Goal: Task Accomplishment & Management: Manage account settings

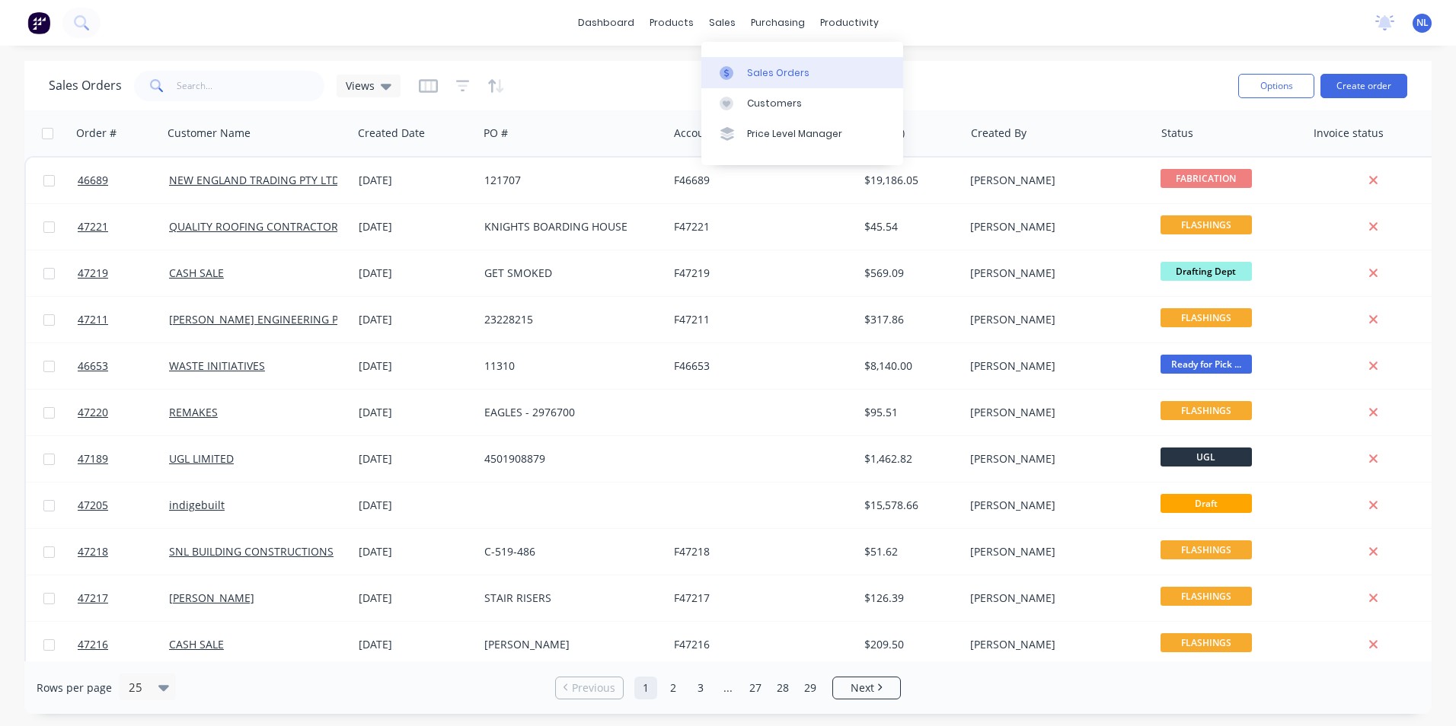
click at [774, 59] on link "Sales Orders" at bounding box center [802, 72] width 202 height 30
click at [758, 74] on div "Sales Orders" at bounding box center [778, 73] width 62 height 14
click at [269, 98] on input "text" at bounding box center [251, 86] width 148 height 30
click at [752, 81] on link "Sales Orders" at bounding box center [802, 72] width 202 height 30
click at [224, 81] on input "text" at bounding box center [251, 86] width 148 height 30
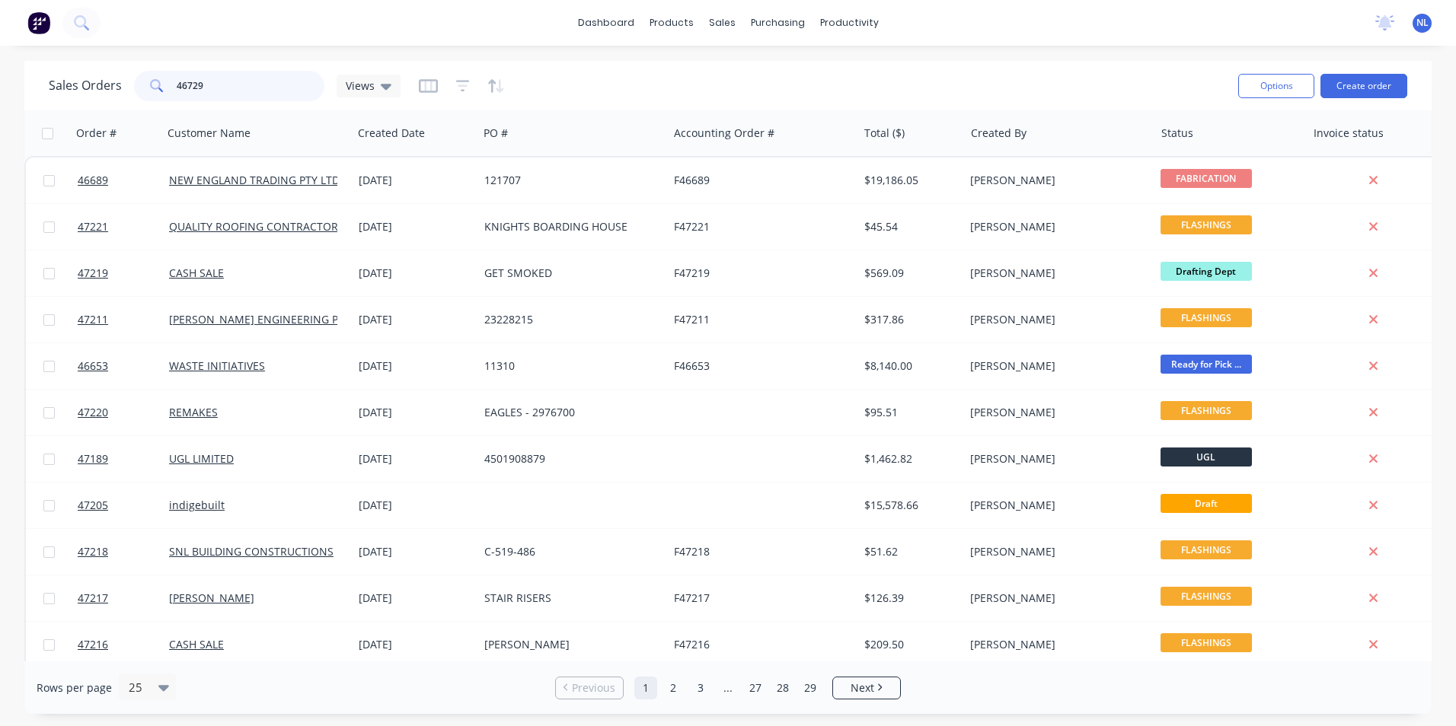
type input "46729"
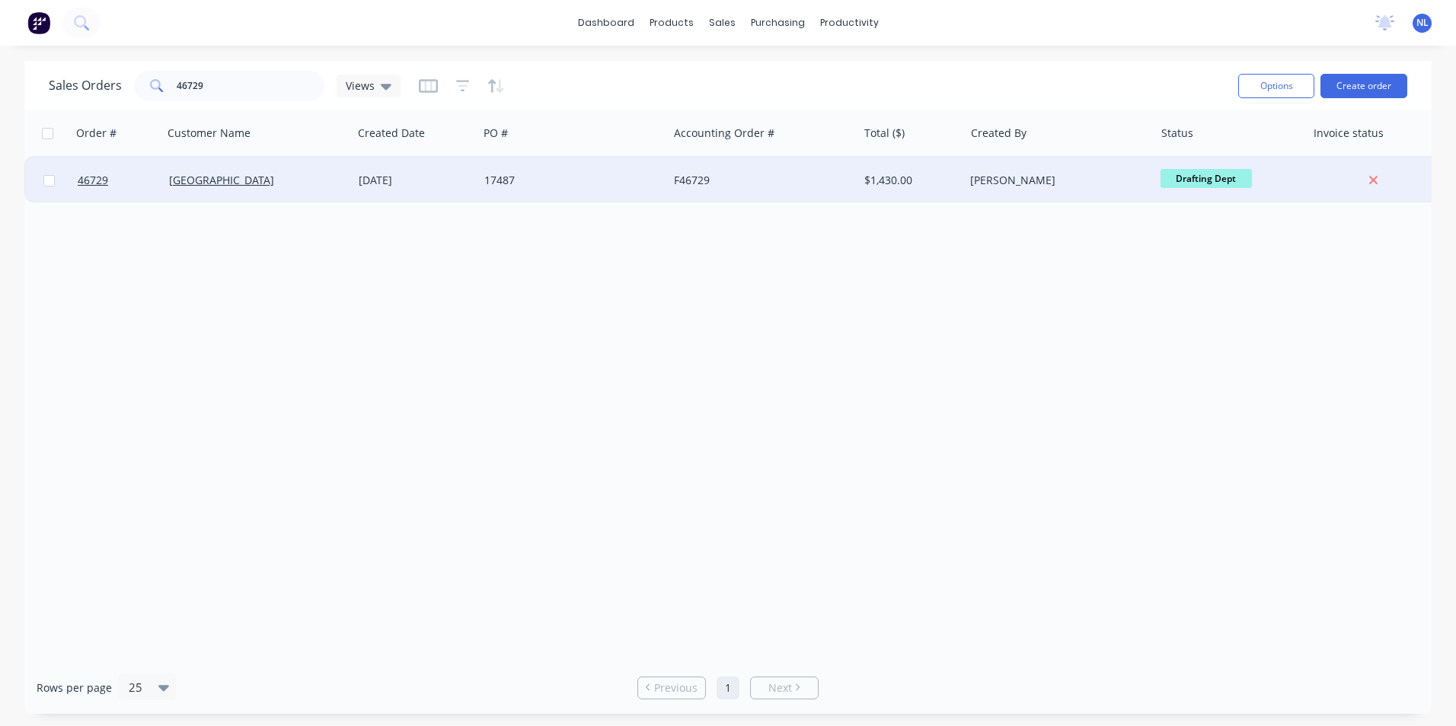
click at [608, 187] on div "17487" at bounding box center [568, 180] width 169 height 15
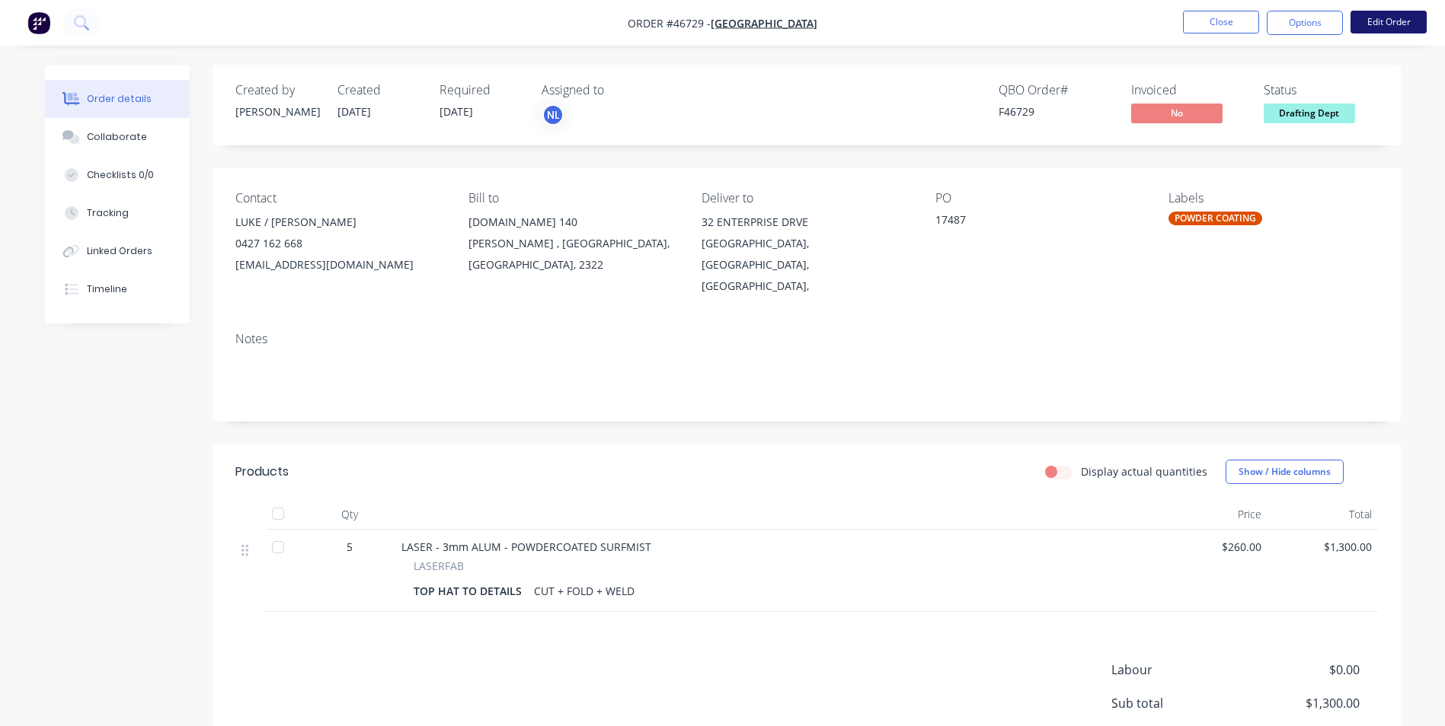
click at [1379, 29] on button "Edit Order" at bounding box center [1388, 22] width 76 height 23
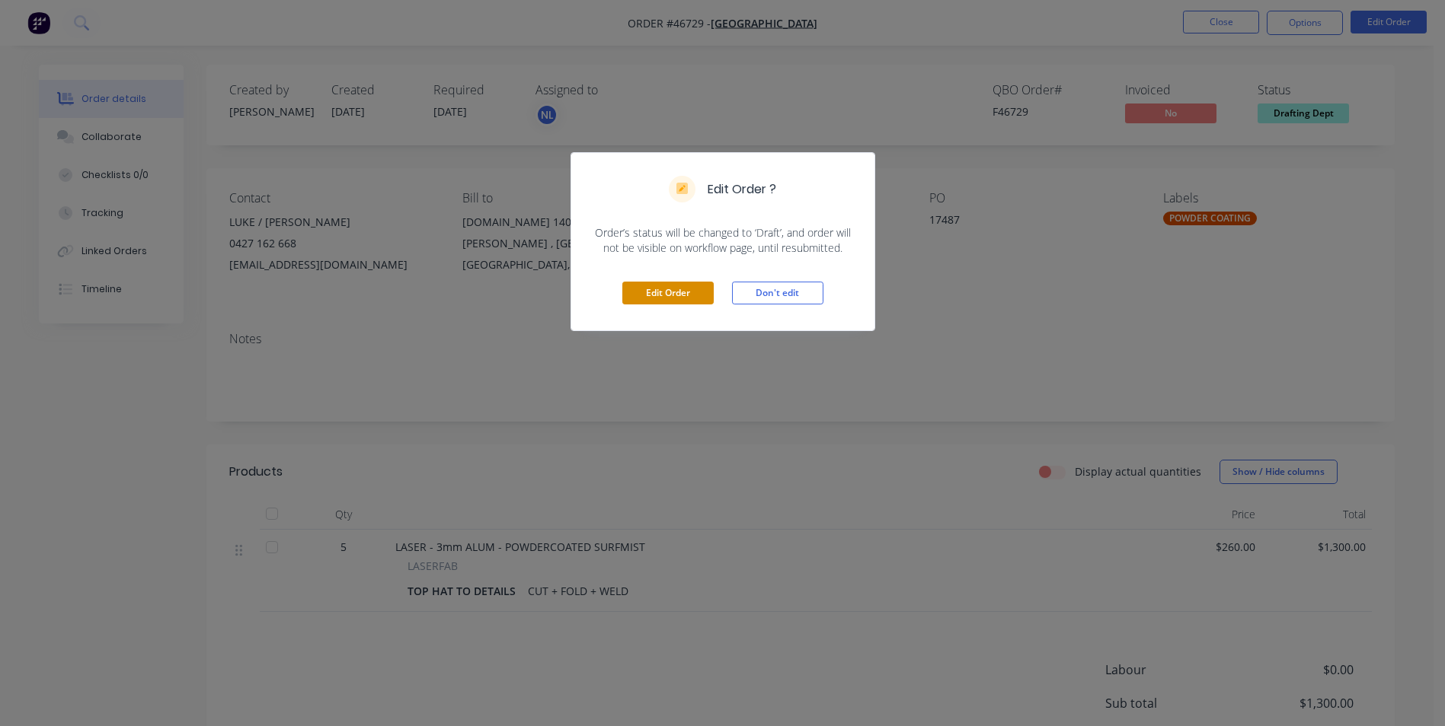
click at [670, 294] on button "Edit Order" at bounding box center [667, 293] width 91 height 23
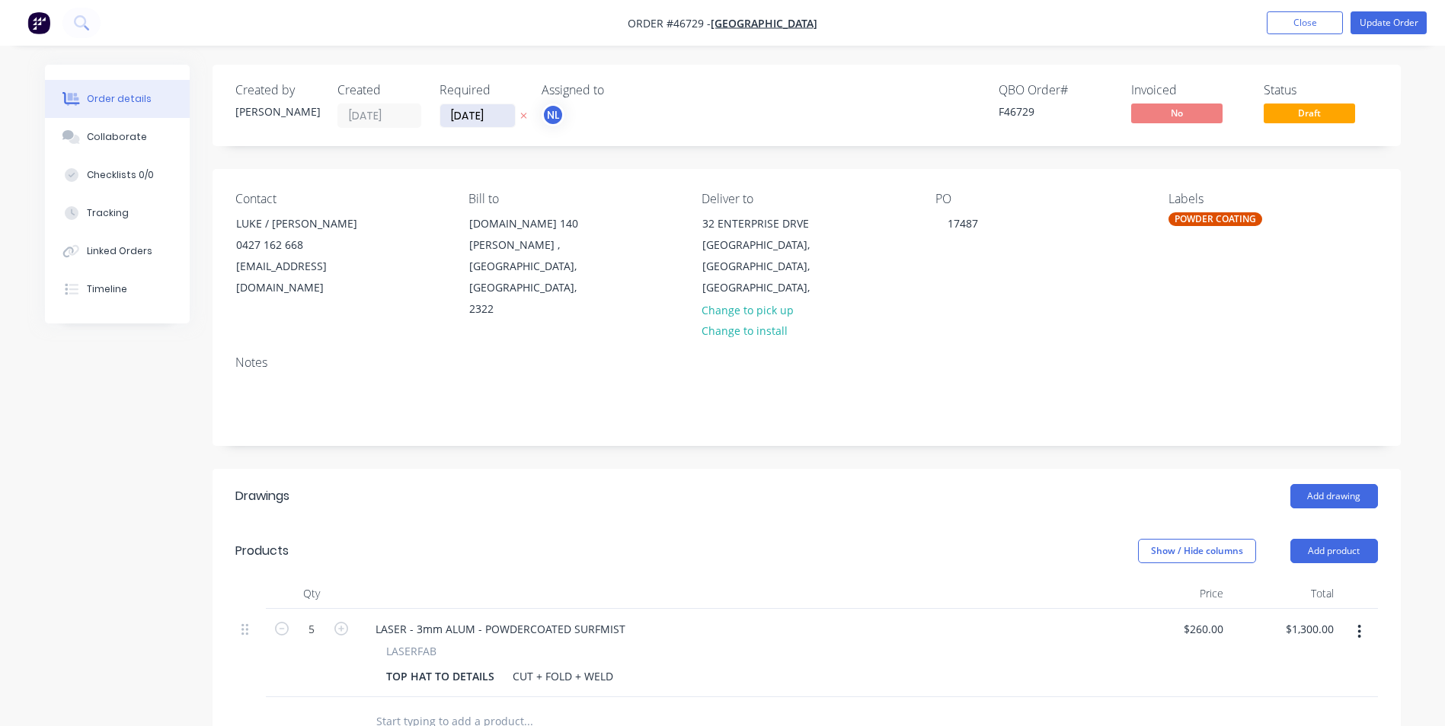
click at [502, 117] on input "[DATE]" at bounding box center [477, 115] width 75 height 23
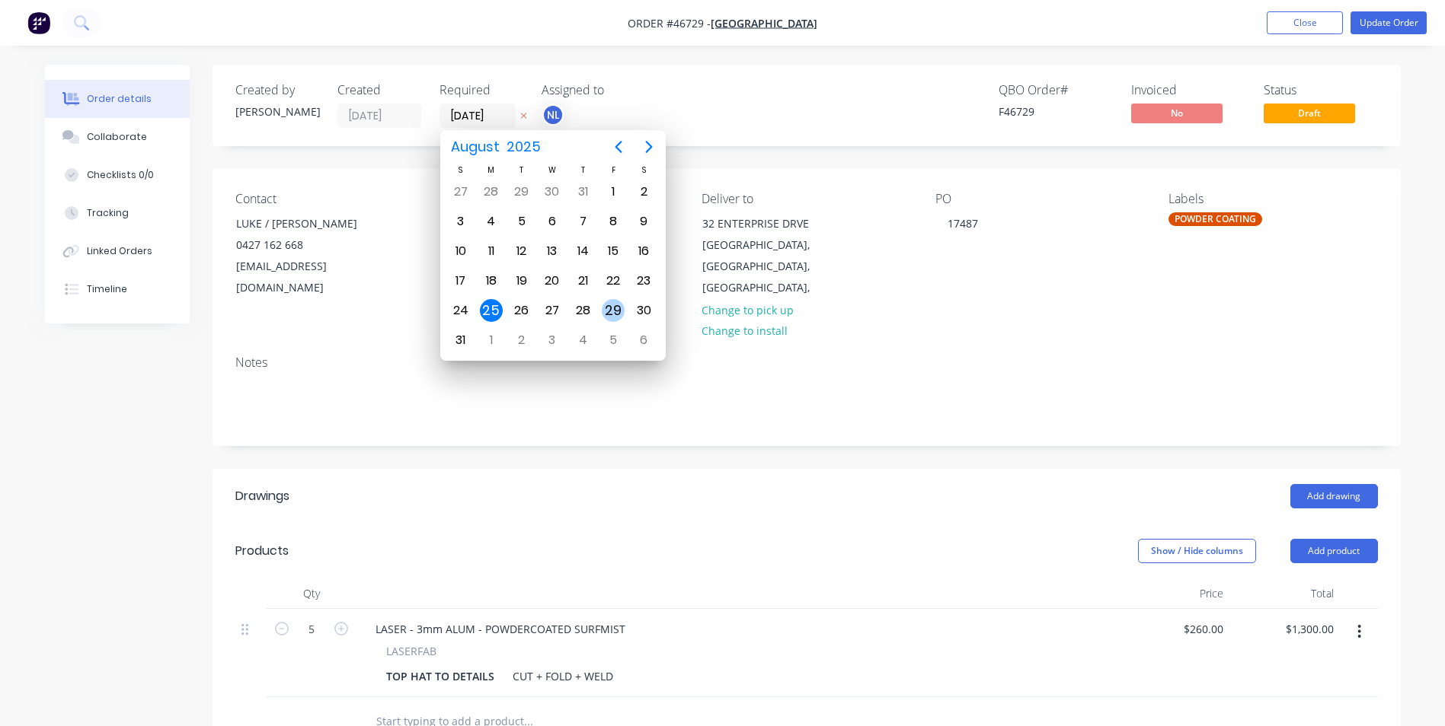
click at [604, 308] on div "29" at bounding box center [613, 310] width 23 height 23
type input "[DATE]"
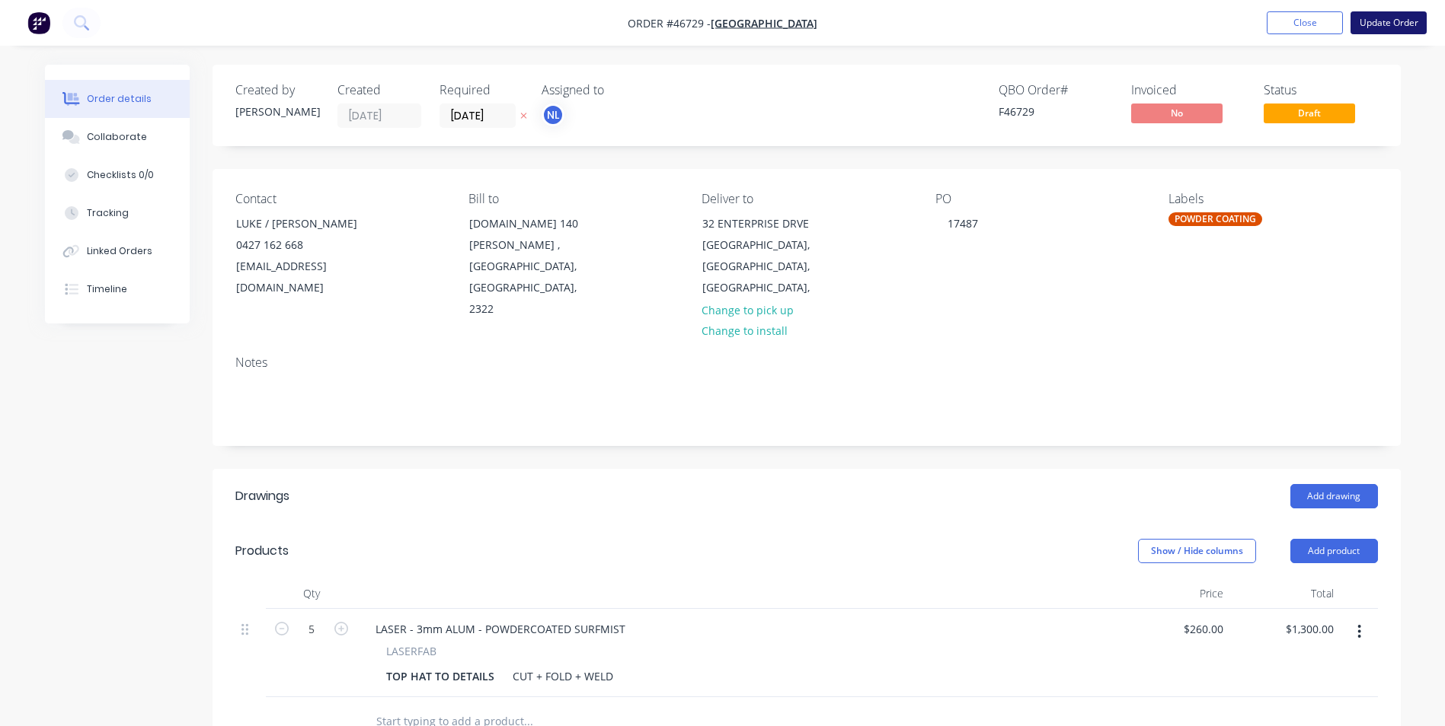
click at [1390, 33] on button "Update Order" at bounding box center [1388, 22] width 76 height 23
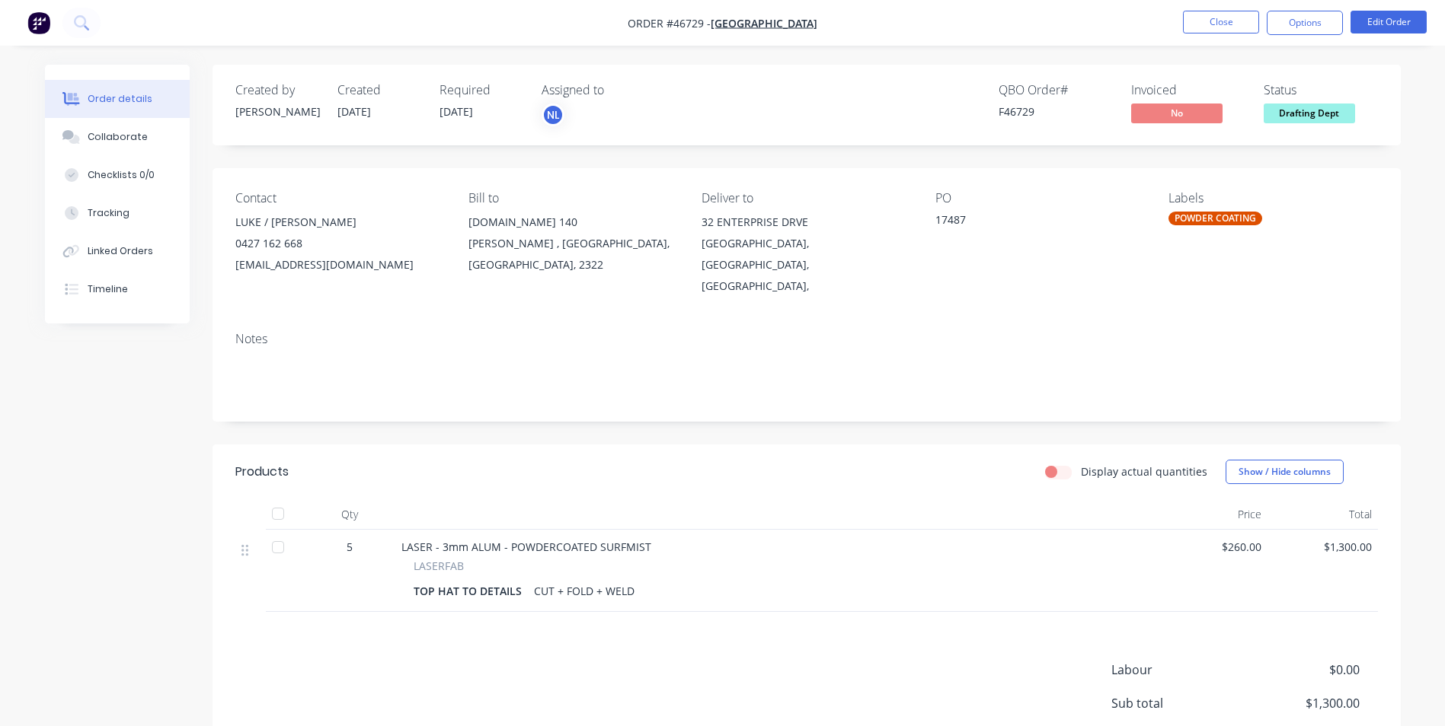
click at [117, 136] on div "Collaborate" at bounding box center [117, 137] width 60 height 14
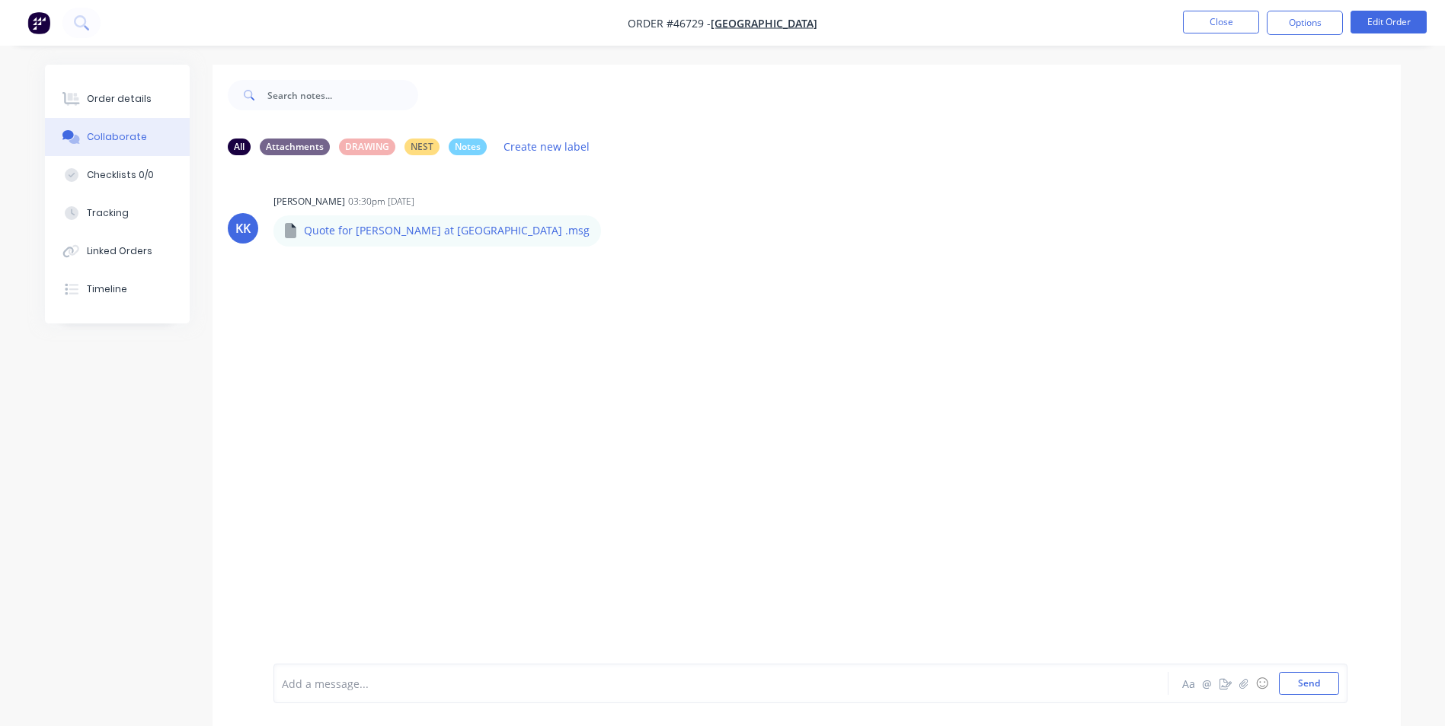
click at [427, 670] on div "Add a message... Aa @ ☺ Send" at bounding box center [810, 684] width 1074 height 40
click at [423, 687] on div at bounding box center [679, 684] width 792 height 16
click at [1317, 691] on button "Send" at bounding box center [1309, 683] width 60 height 23
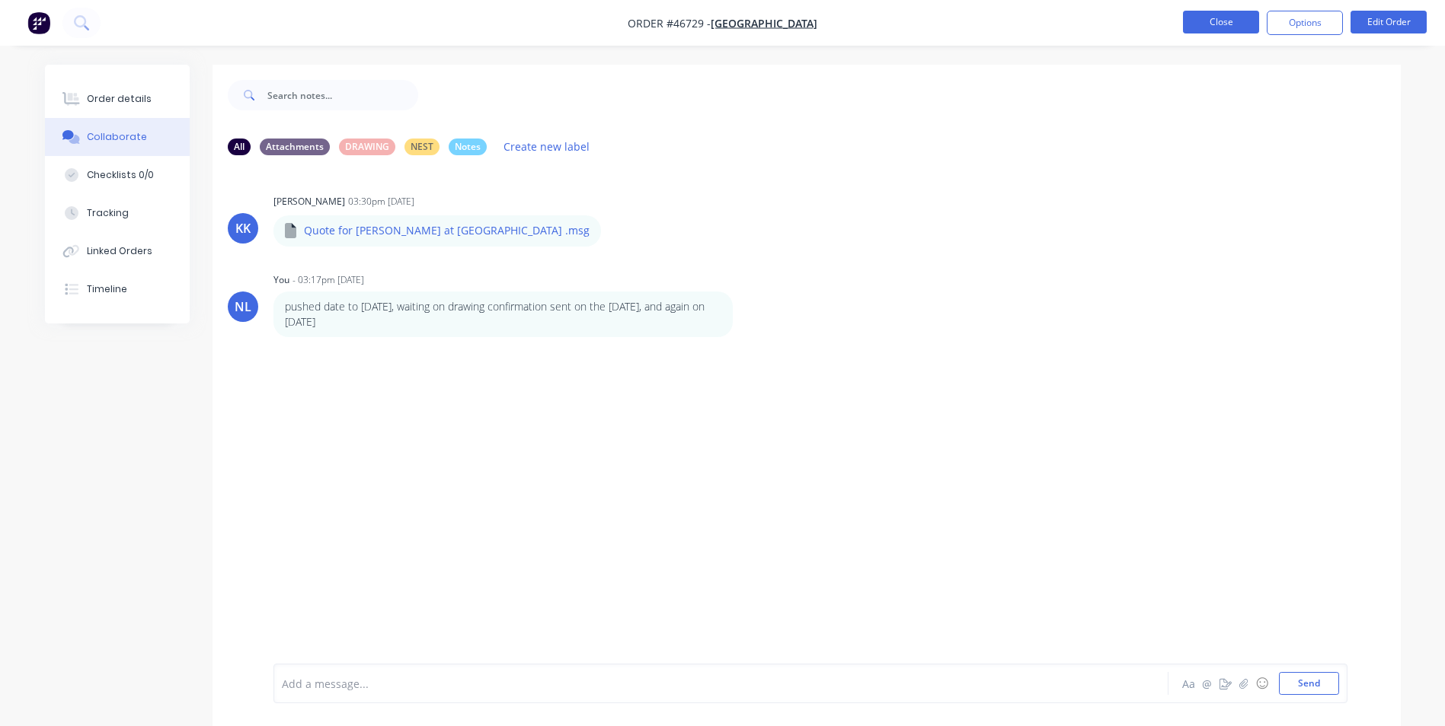
click at [1236, 28] on button "Close" at bounding box center [1221, 22] width 76 height 23
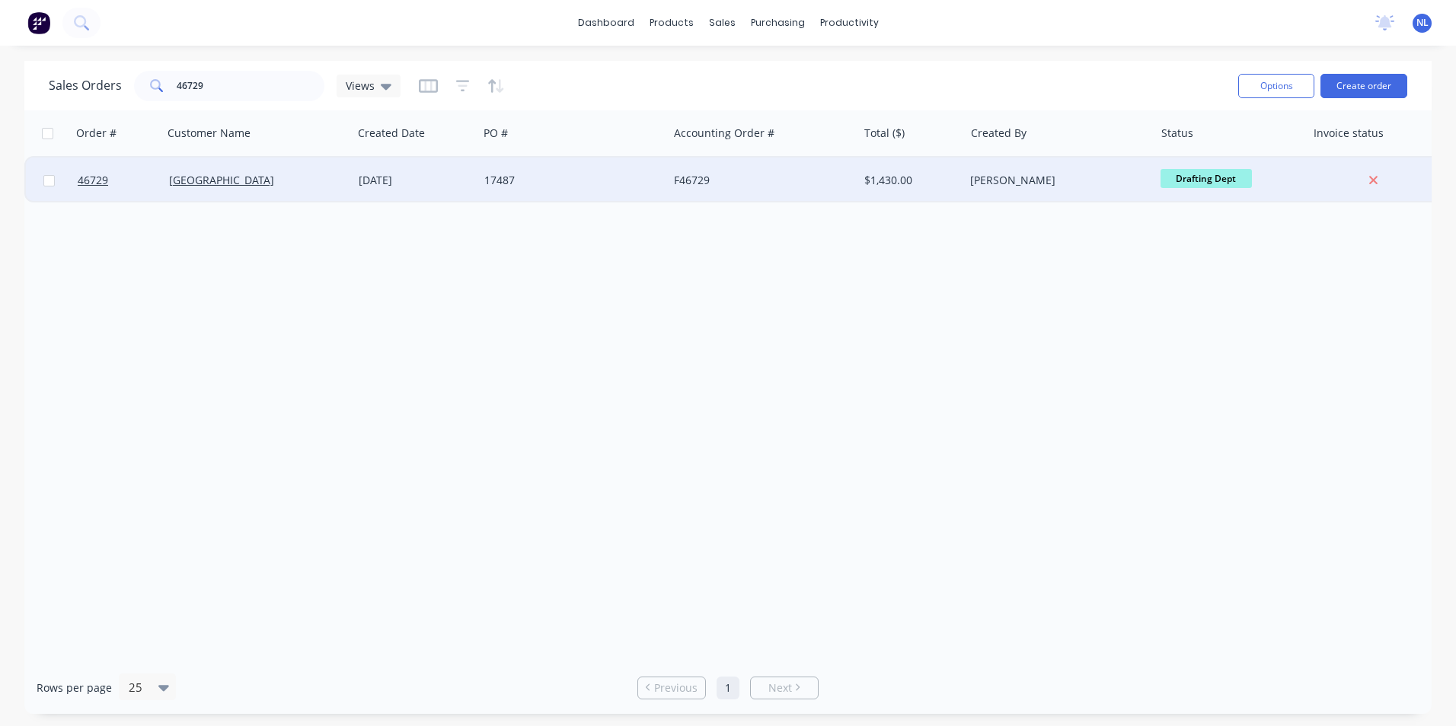
click at [381, 184] on div "[DATE]" at bounding box center [415, 180] width 113 height 15
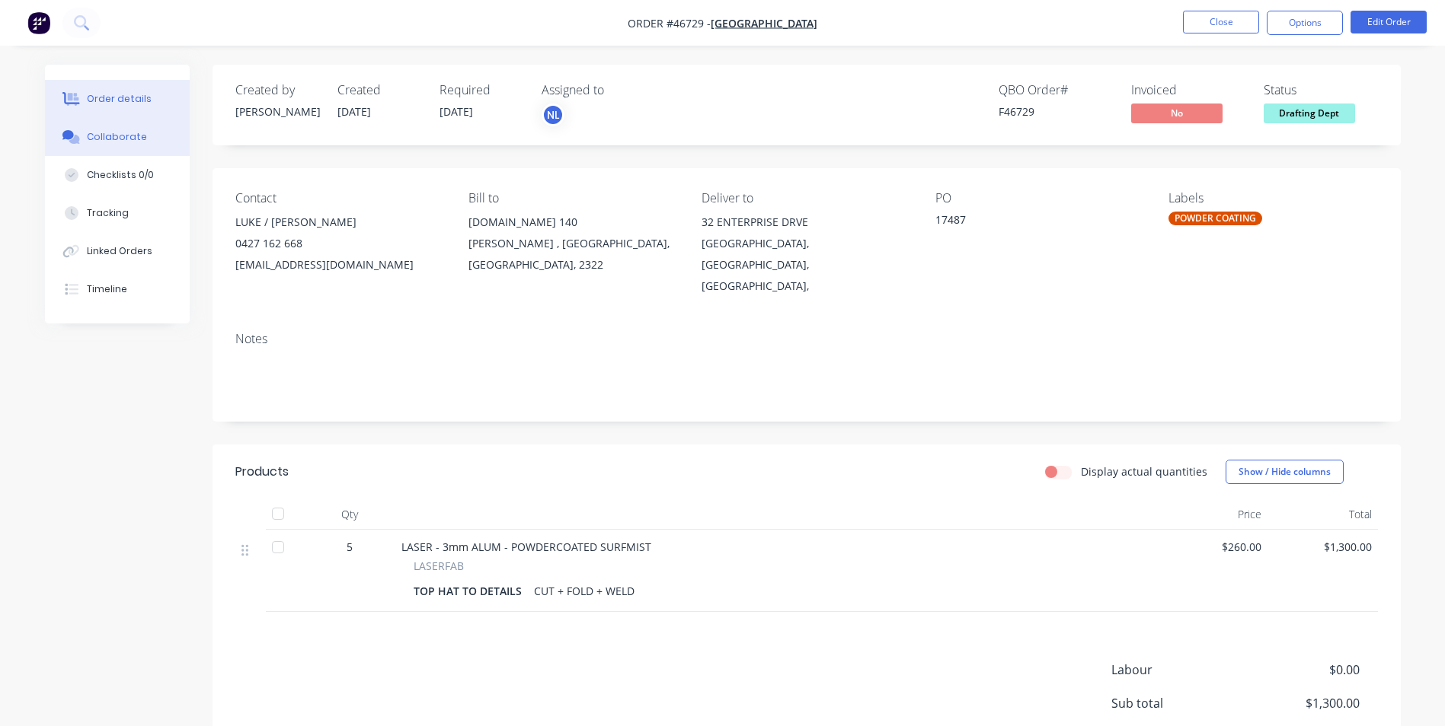
click at [122, 143] on div "Collaborate" at bounding box center [117, 137] width 60 height 14
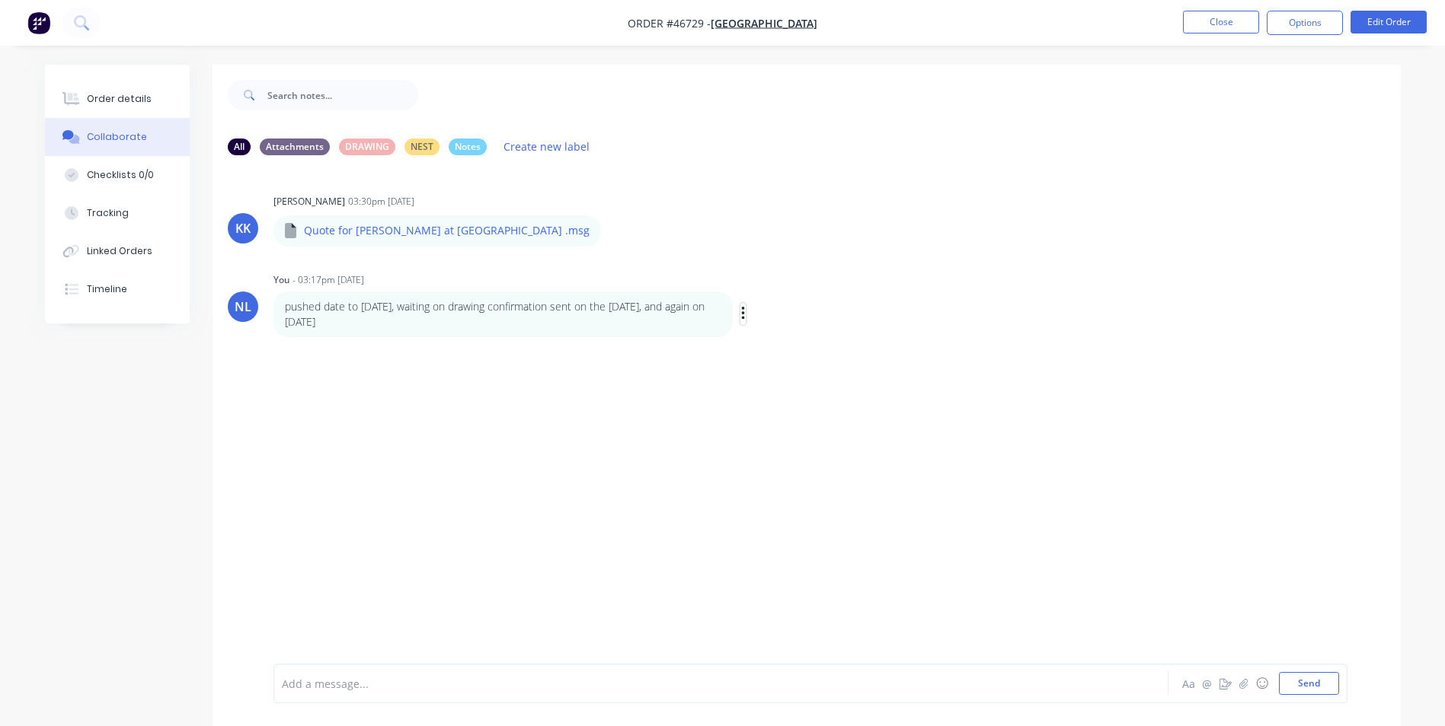
click at [742, 318] on icon "button" at bounding box center [743, 314] width 5 height 18
click at [775, 336] on button "Edit" at bounding box center [798, 341] width 96 height 25
click at [372, 305] on p "pushed date to [DATE], waiting on drawing confirmation sent on the [DATE], and …" at bounding box center [503, 314] width 436 height 31
click at [366, 679] on span "pushed date to [DATE], waiting on drawing confirmation sent on the [DATE], and …" at bounding box center [529, 684] width 492 height 14
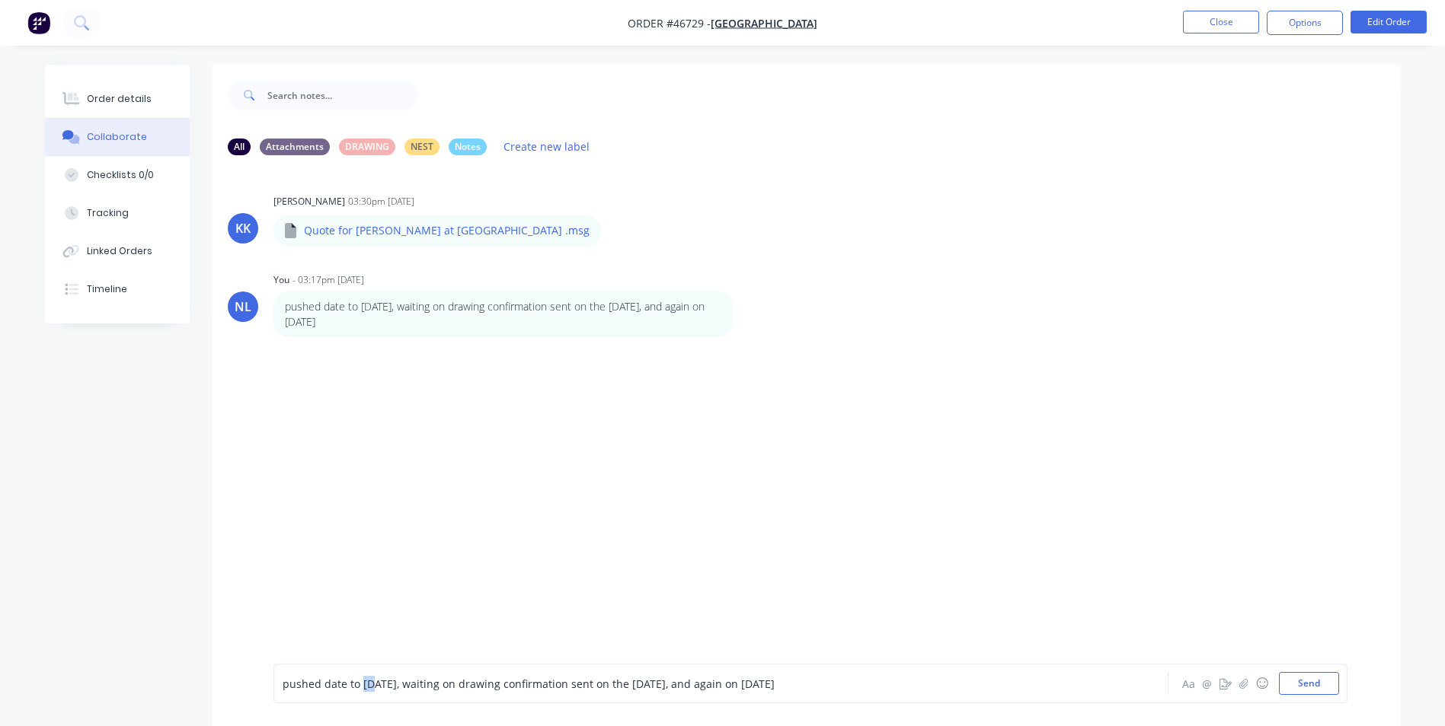
click at [366, 679] on span "pushed date to [DATE], waiting on drawing confirmation sent on the [DATE], and …" at bounding box center [529, 684] width 492 height 14
click at [1330, 688] on button "Send" at bounding box center [1309, 683] width 60 height 23
click at [137, 102] on div "Order details" at bounding box center [119, 99] width 65 height 14
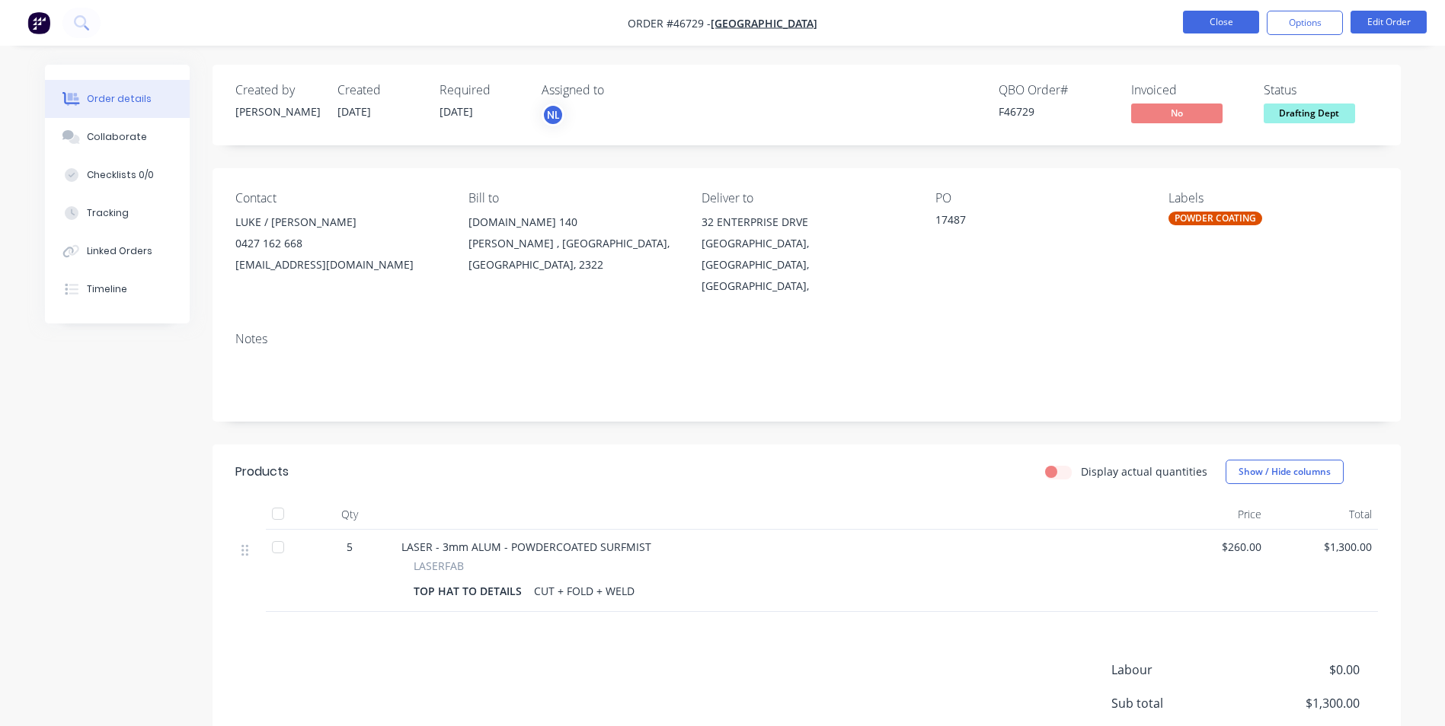
click at [1230, 24] on button "Close" at bounding box center [1221, 22] width 76 height 23
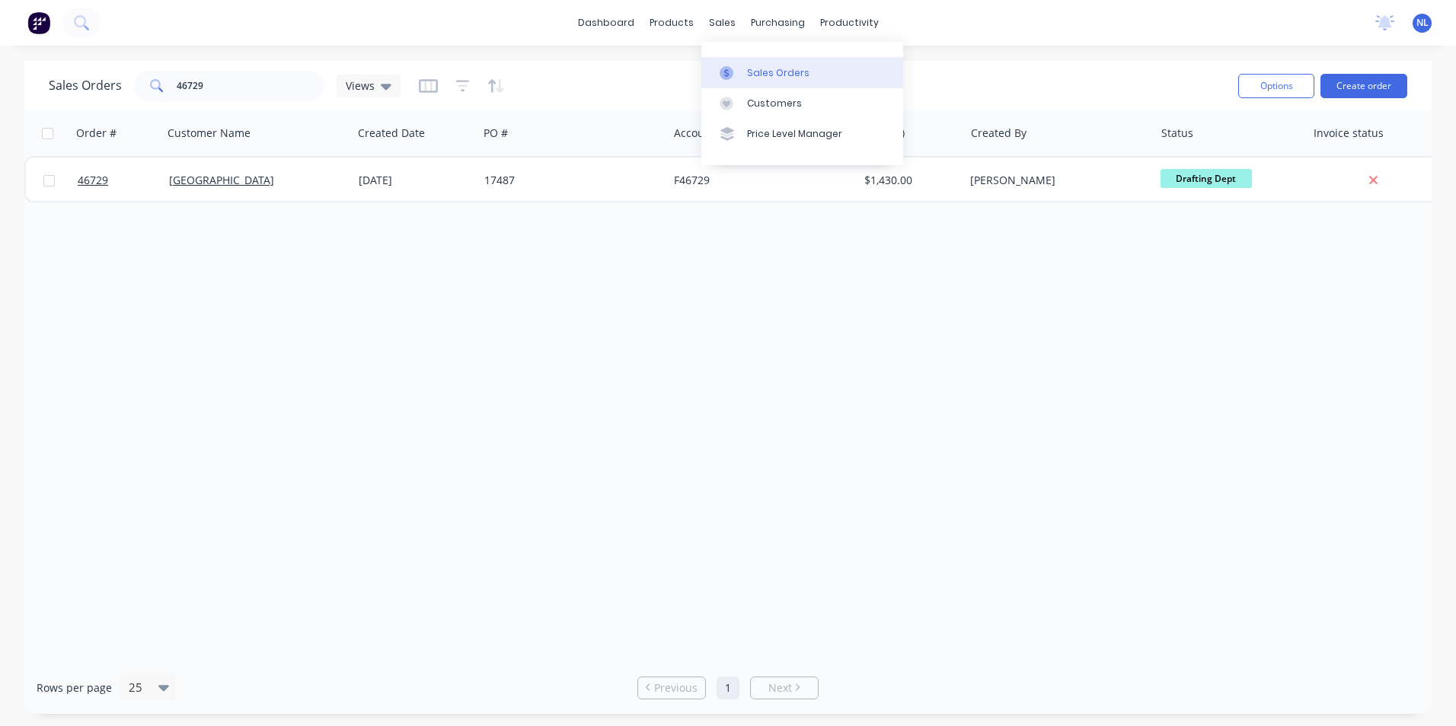
click at [752, 81] on link "Sales Orders" at bounding box center [802, 72] width 202 height 30
click at [774, 78] on div "Sales Orders" at bounding box center [778, 73] width 62 height 14
click at [291, 96] on input "46729" at bounding box center [251, 86] width 148 height 30
drag, startPoint x: 180, startPoint y: 91, endPoint x: 78, endPoint y: 95, distance: 102.1
click at [78, 95] on div "Sales Orders 46729 Views" at bounding box center [225, 86] width 352 height 30
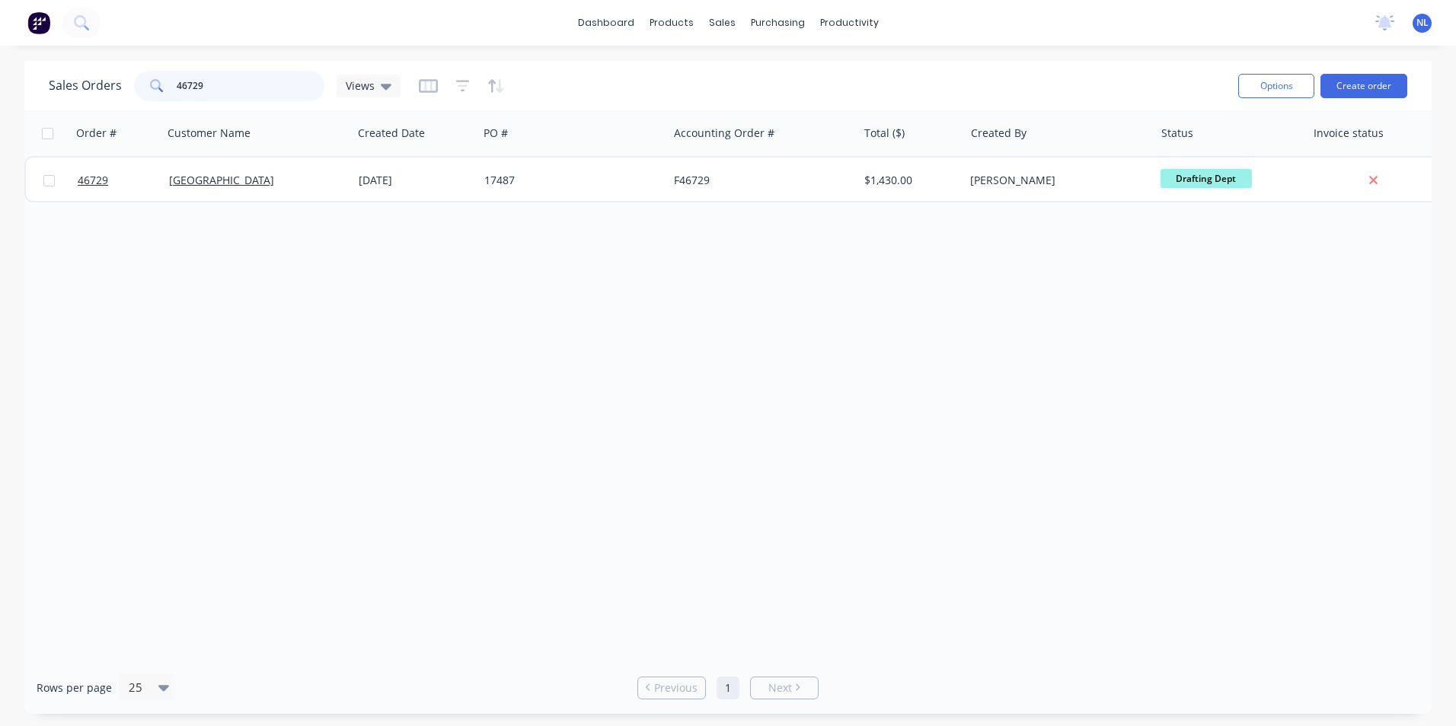
paste input "SIQ-503a-3"
type input "SIQ-503a-3"
click at [375, 82] on div "Views" at bounding box center [369, 86] width 46 height 14
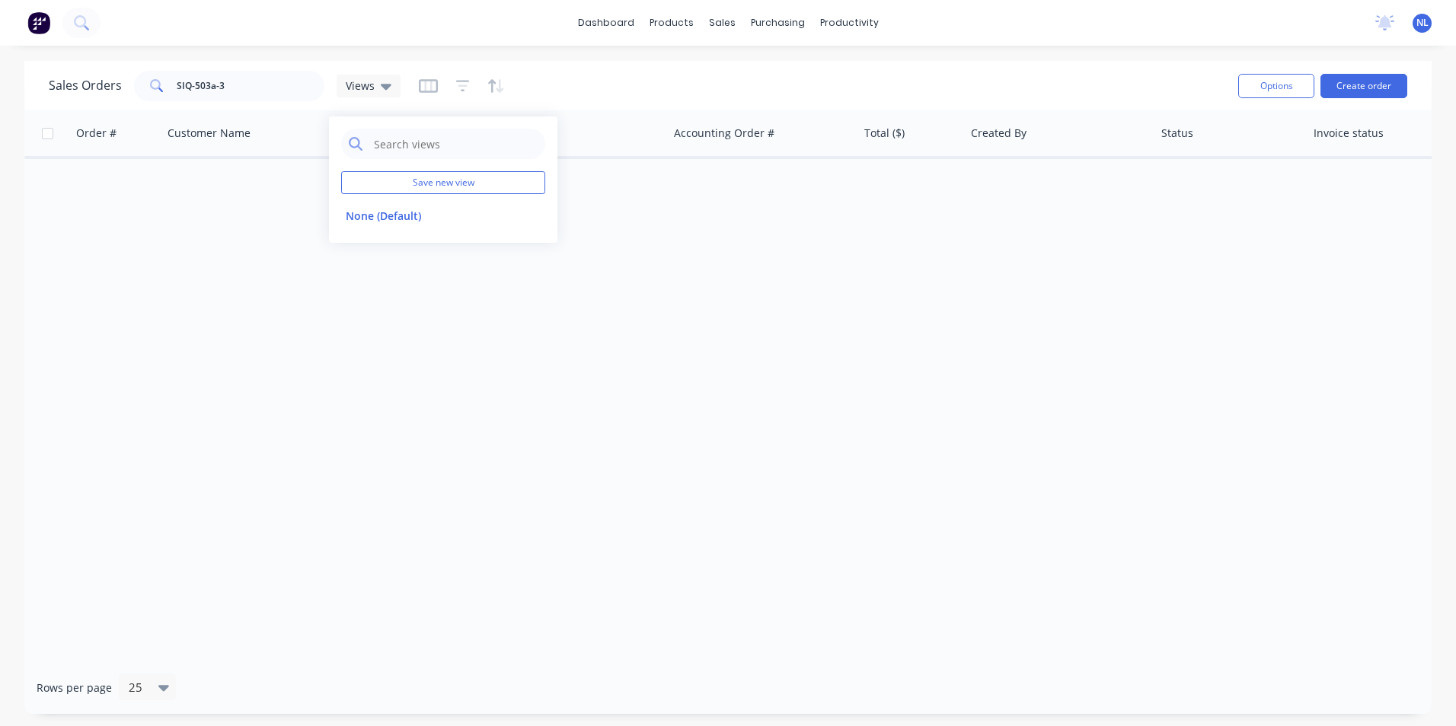
click at [401, 87] on div "Sales Orders SIQ-503a-3 Views" at bounding box center [637, 85] width 1177 height 37
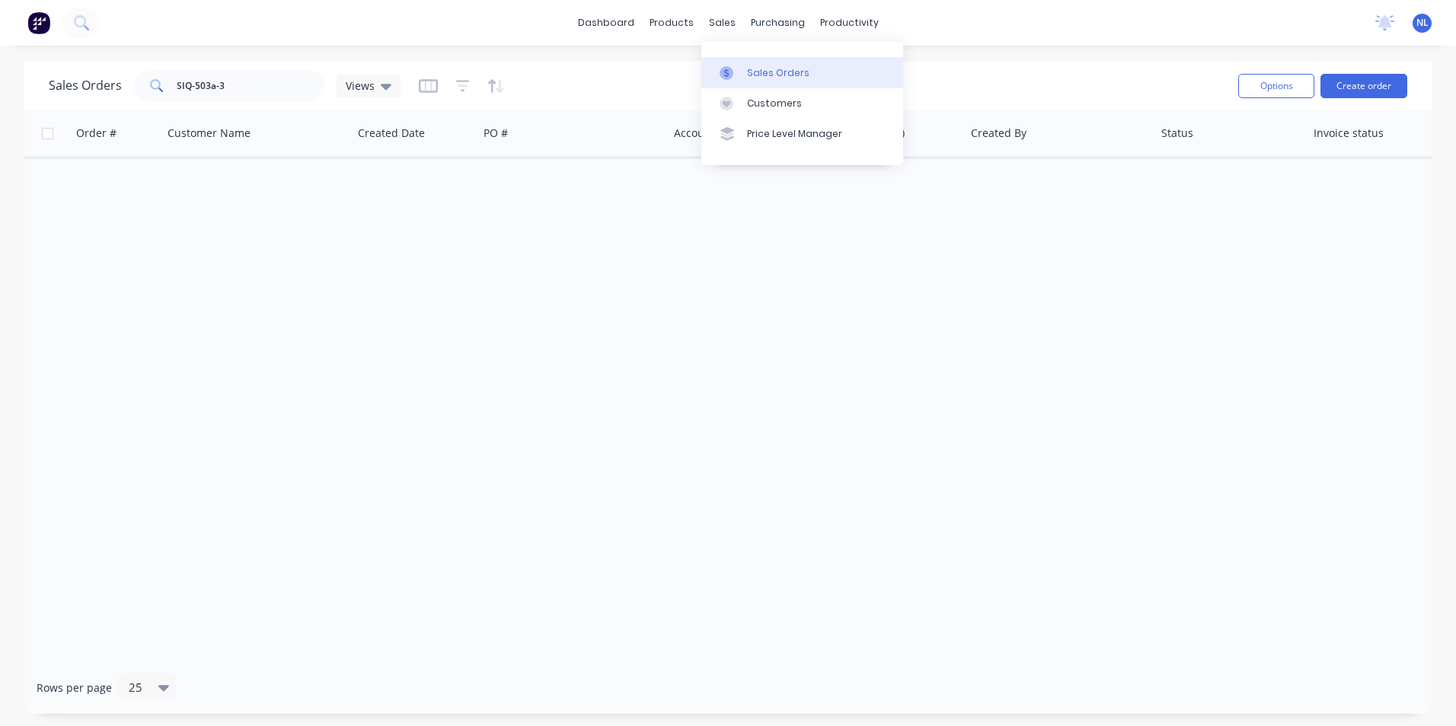
click at [750, 87] on link "Sales Orders" at bounding box center [802, 72] width 202 height 30
click at [372, 93] on div "Views" at bounding box center [369, 86] width 64 height 23
click at [488, 84] on icon "button" at bounding box center [496, 85] width 18 height 15
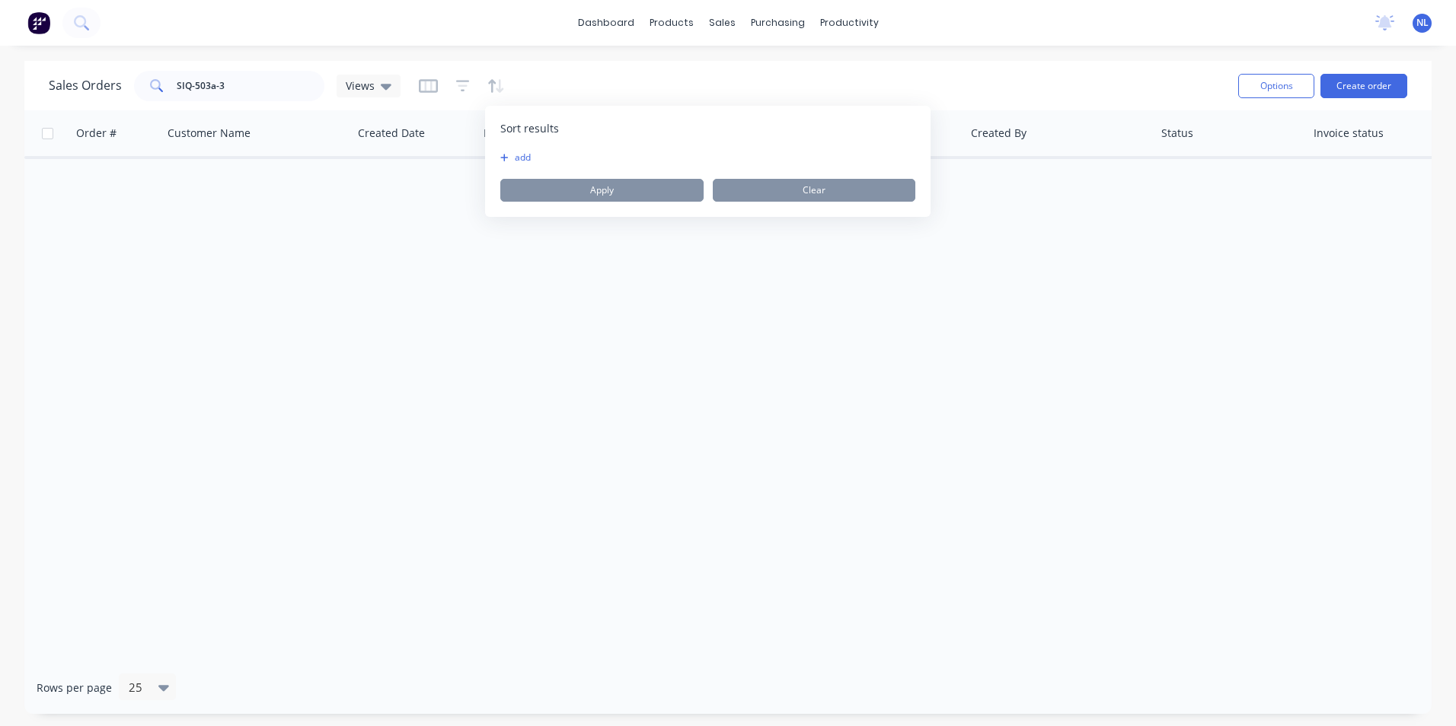
click at [506, 150] on div "Sort results To pick up a draggable item, press the space bar. While dragging, …" at bounding box center [707, 161] width 445 height 111
click at [508, 159] on icon "button" at bounding box center [504, 157] width 8 height 9
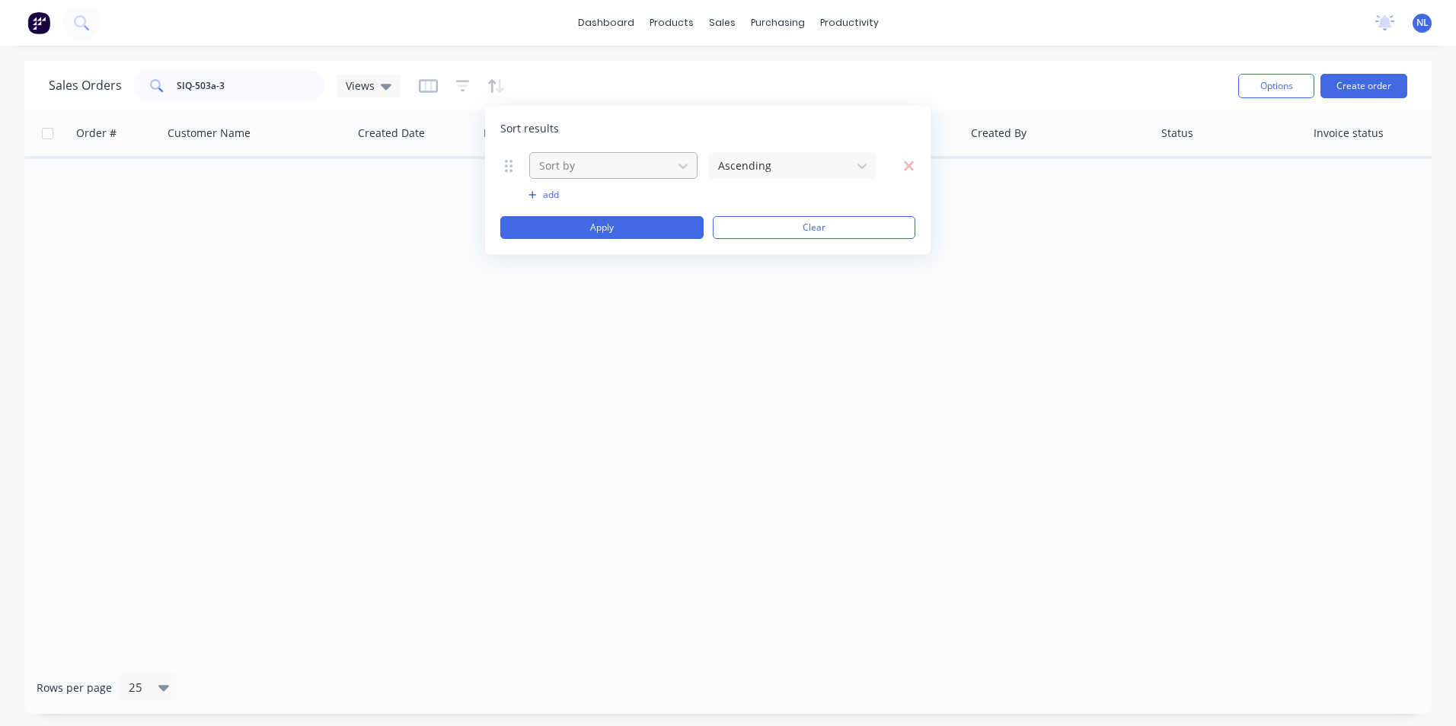
click at [583, 174] on div at bounding box center [601, 165] width 127 height 19
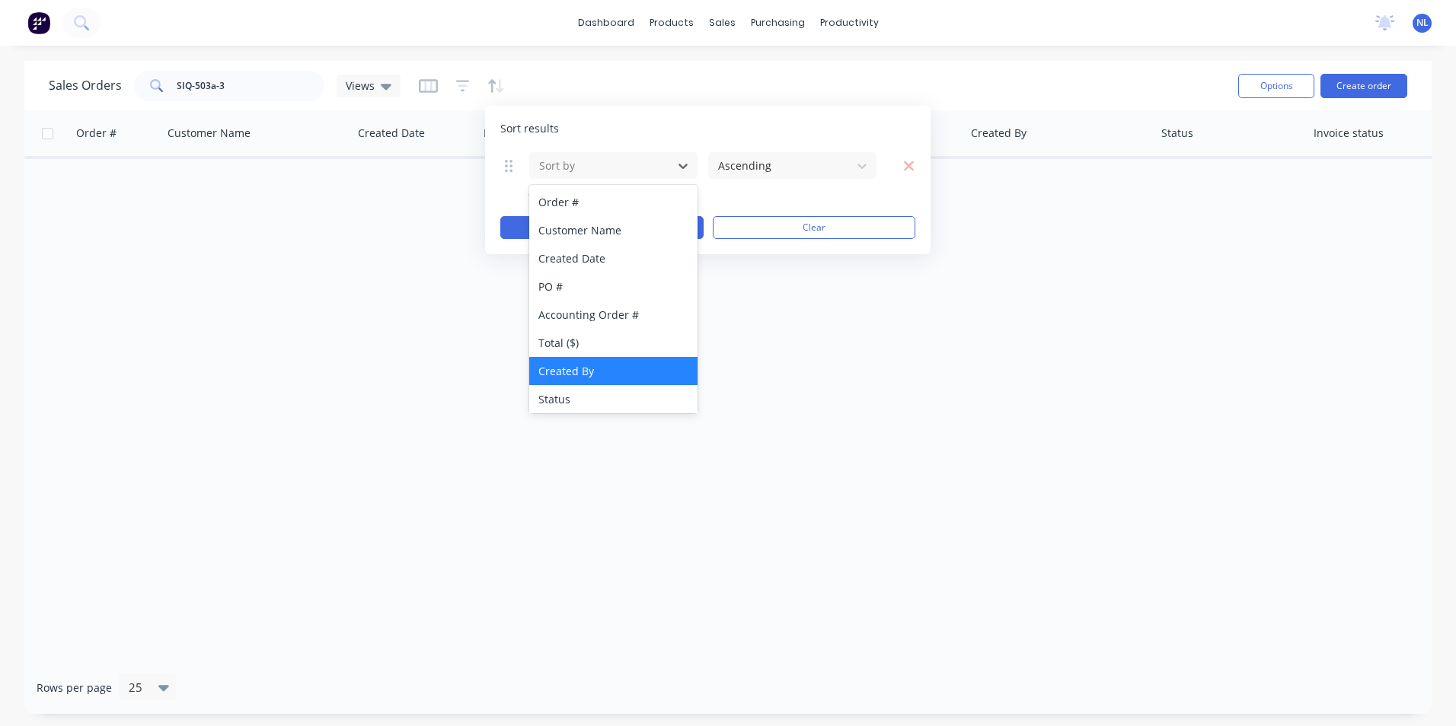
click at [572, 377] on div "Created By" at bounding box center [613, 371] width 168 height 28
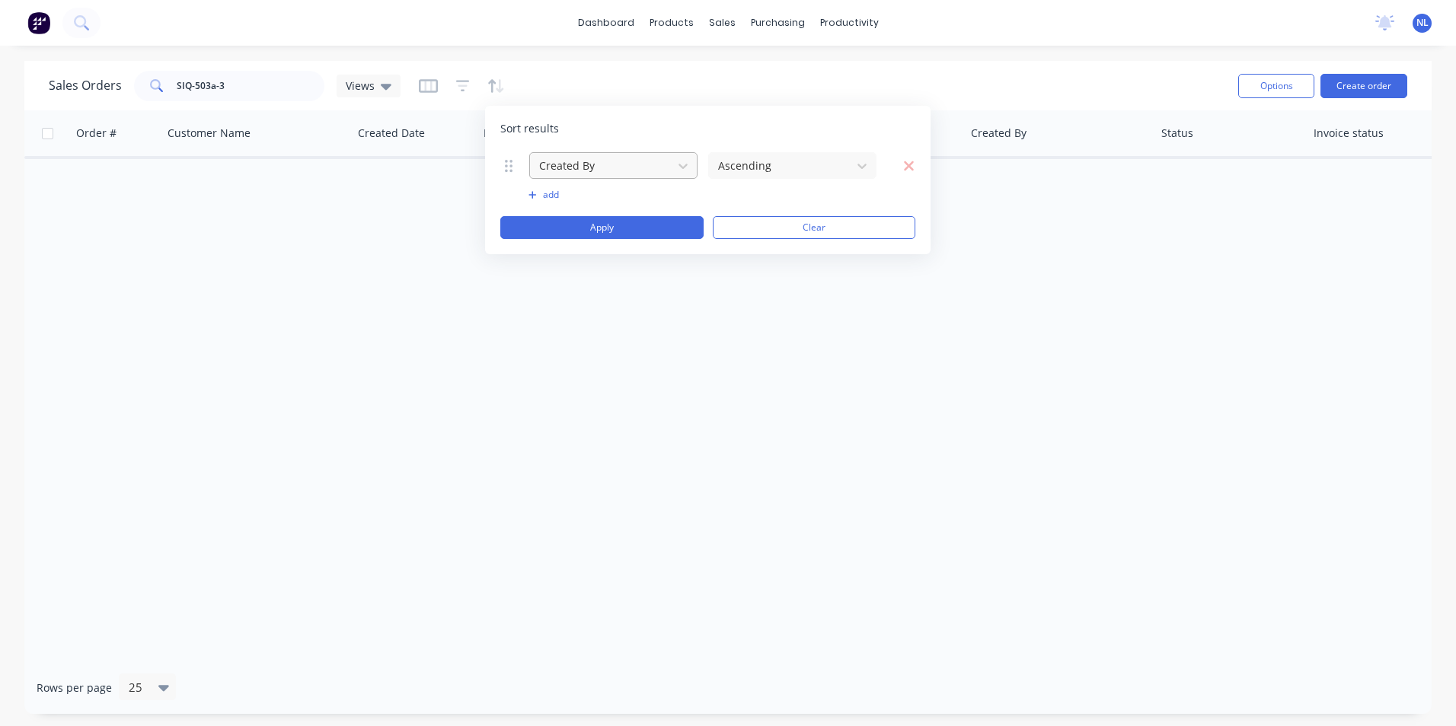
click at [634, 164] on div at bounding box center [601, 165] width 127 height 19
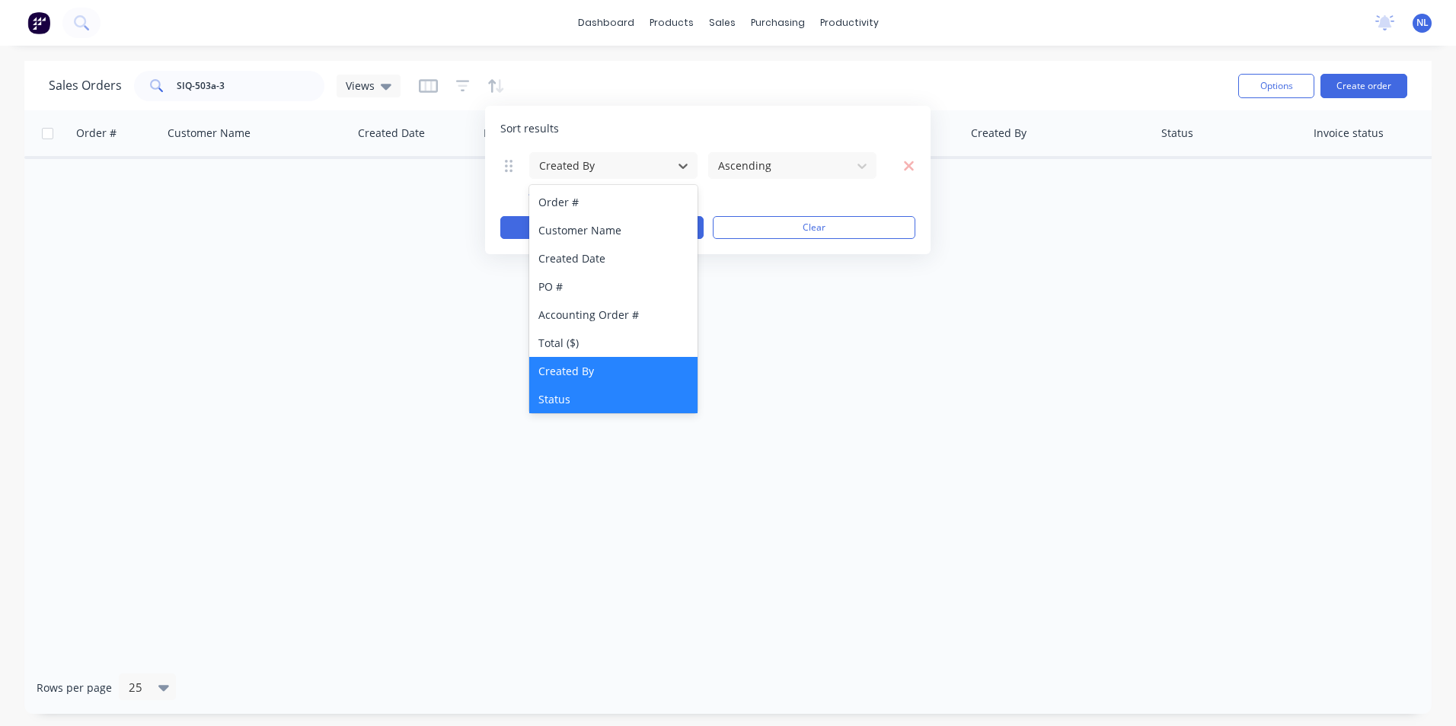
click at [576, 389] on div "Status" at bounding box center [613, 399] width 168 height 28
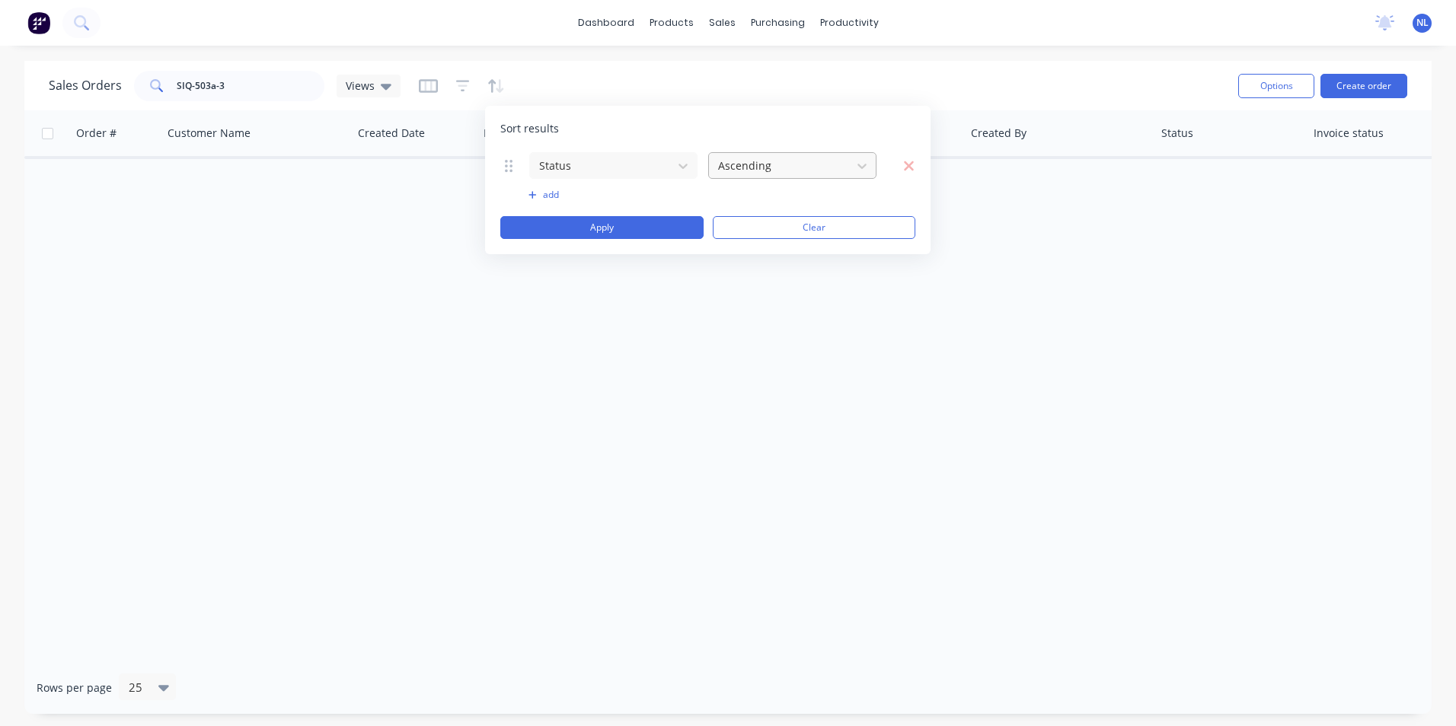
click at [792, 176] on div "Ascending" at bounding box center [780, 165] width 136 height 25
click at [672, 200] on button "add" at bounding box center [613, 195] width 170 height 12
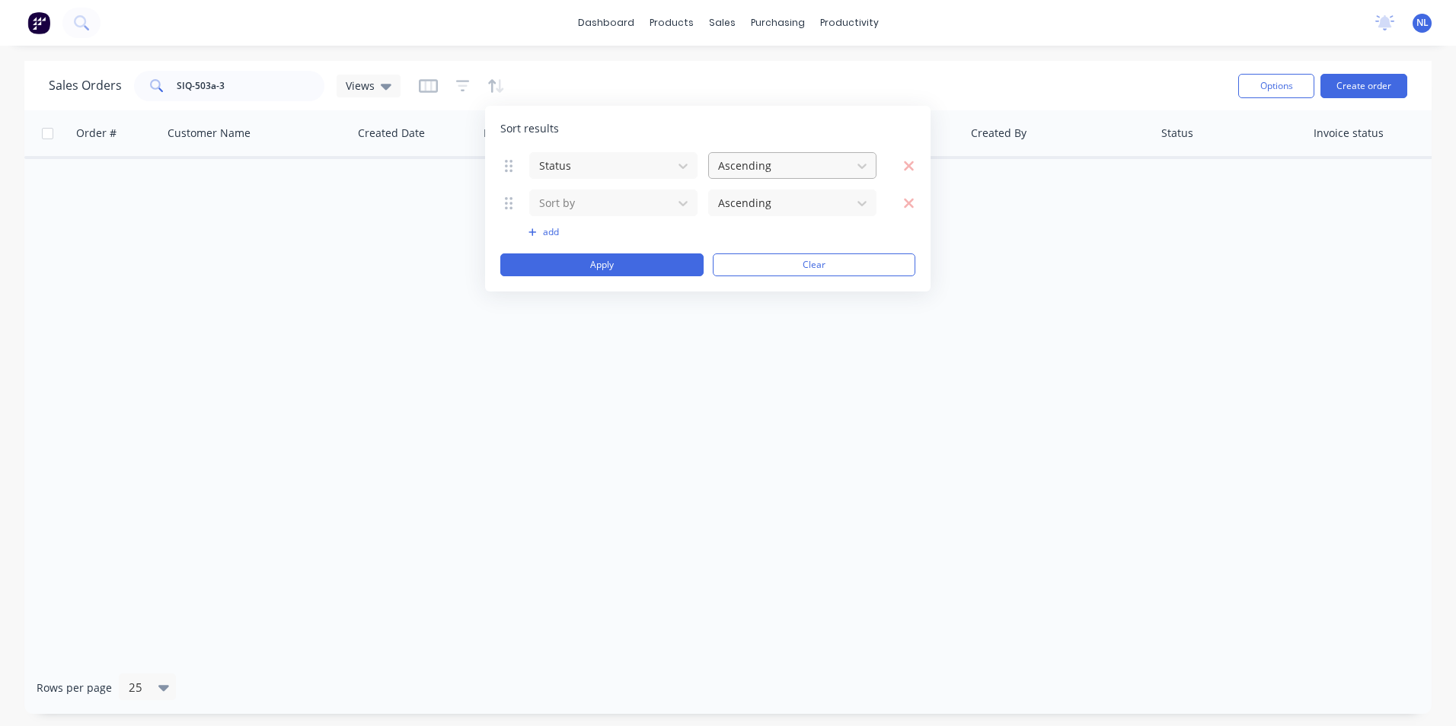
drag, startPoint x: 799, startPoint y: 173, endPoint x: 817, endPoint y: 172, distance: 18.3
click at [808, 172] on div at bounding box center [780, 165] width 127 height 19
click at [797, 199] on div "Ascending" at bounding box center [792, 202] width 168 height 28
click at [688, 206] on icon at bounding box center [682, 203] width 15 height 15
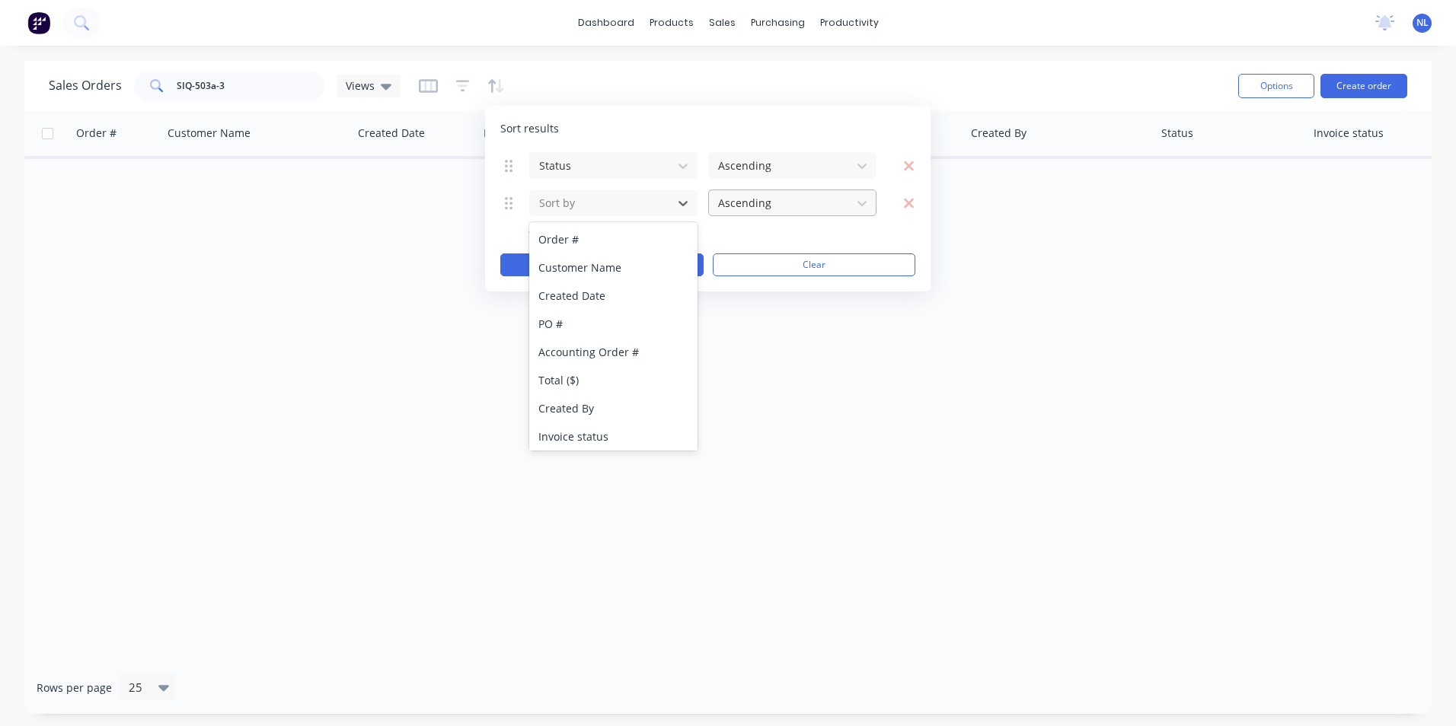
click at [828, 198] on div at bounding box center [780, 202] width 127 height 19
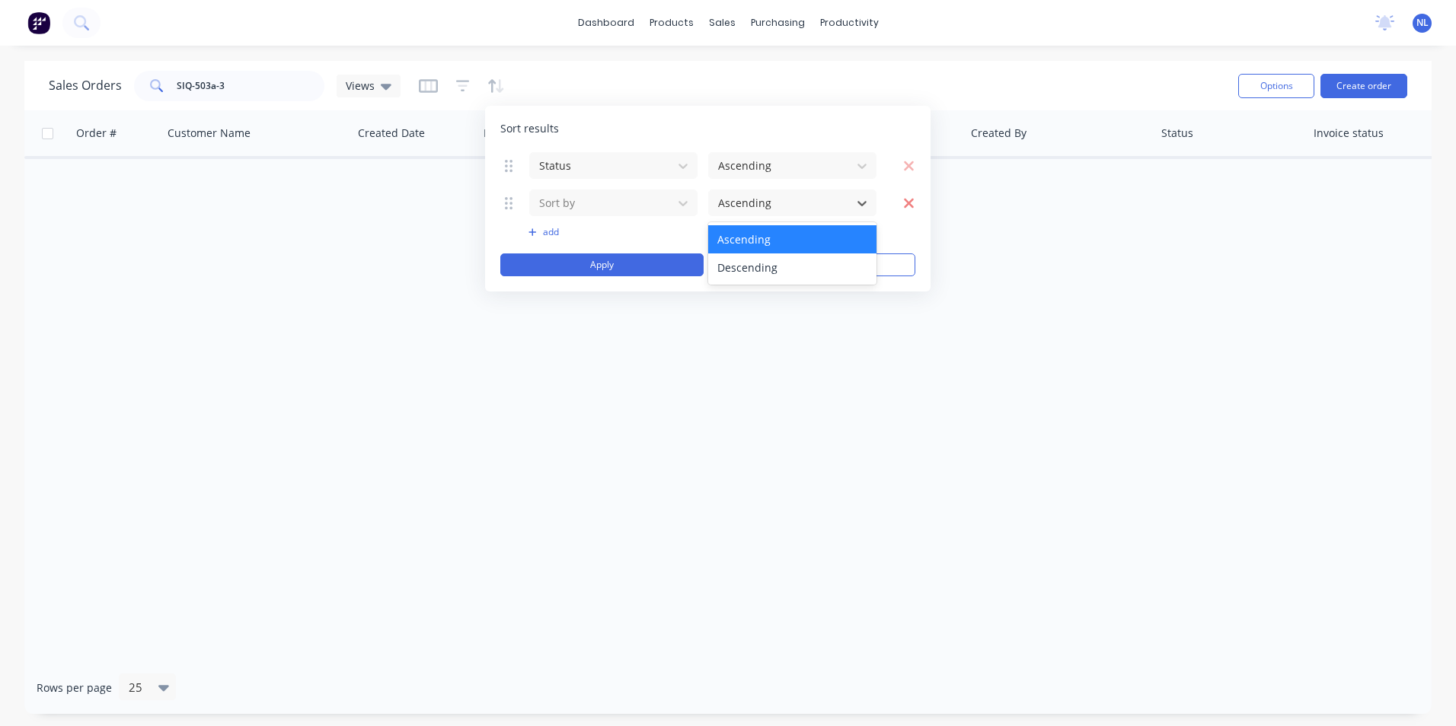
click at [900, 199] on button "button" at bounding box center [900, 202] width 28 height 19
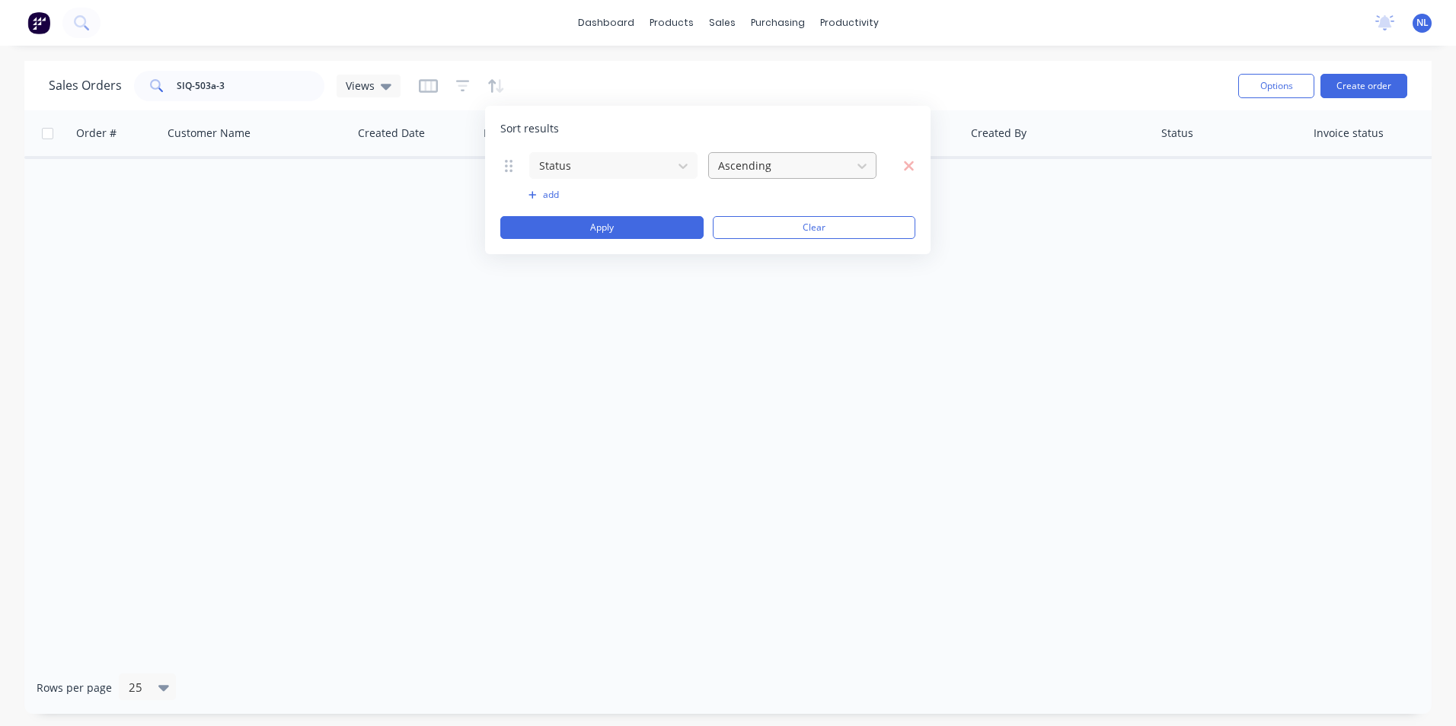
click at [838, 168] on div at bounding box center [780, 165] width 127 height 19
click at [813, 469] on div "Order # Customer Name Created Date PO # Accounting Order # Total ($) Created By…" at bounding box center [727, 385] width 1407 height 551
